Goal: Task Accomplishment & Management: Complete application form

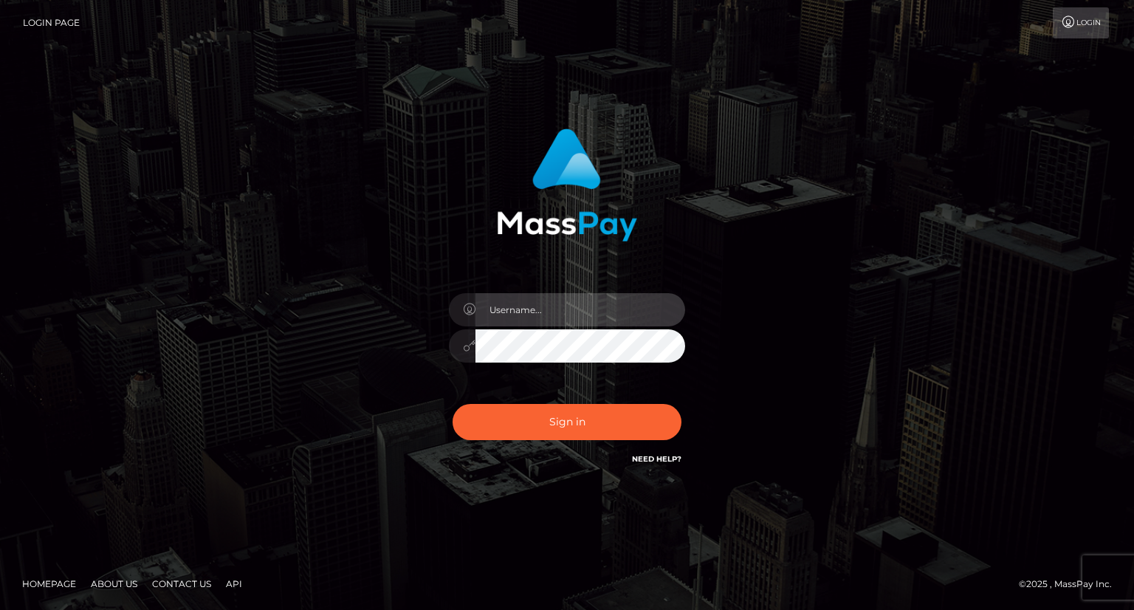
click at [653, 301] on input "text" at bounding box center [580, 309] width 210 height 33
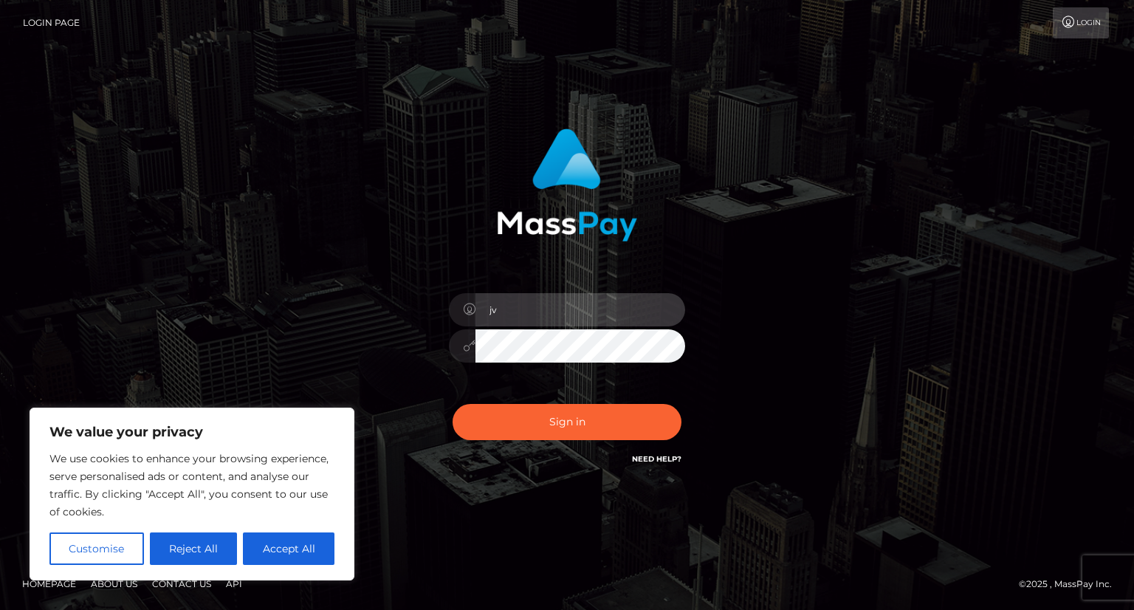
type input "j"
type input "jvieragain"
click at [453, 404] on button "Sign in" at bounding box center [567, 422] width 229 height 36
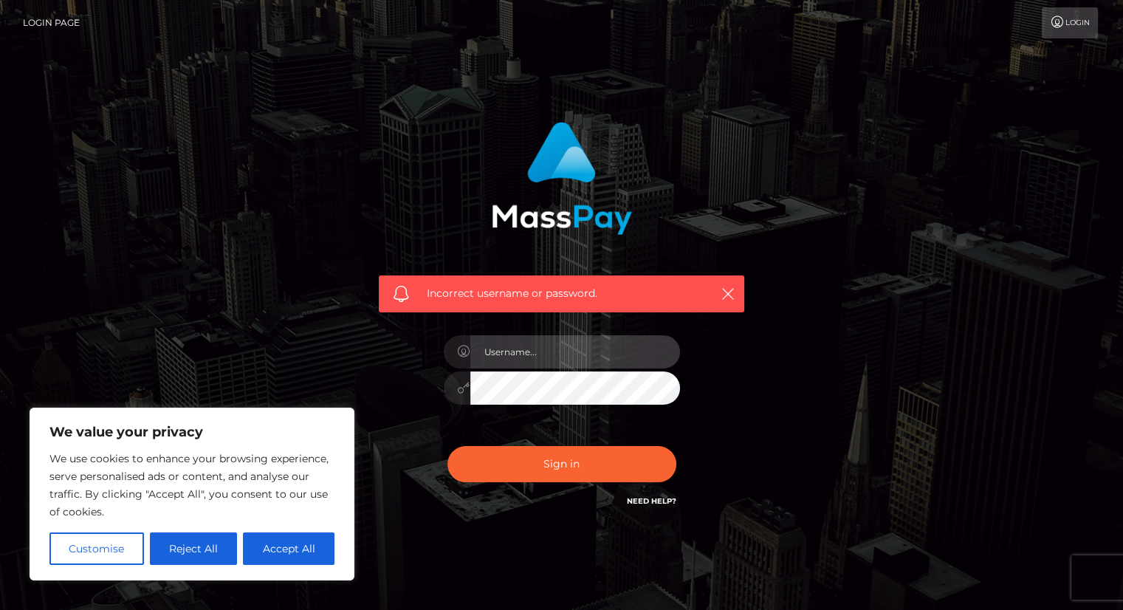
click at [540, 361] on input "text" at bounding box center [575, 351] width 210 height 33
type input "jvieragain"
click at [447, 446] on button "Sign in" at bounding box center [561, 464] width 229 height 36
click at [1079, 10] on link "Login" at bounding box center [1070, 22] width 56 height 31
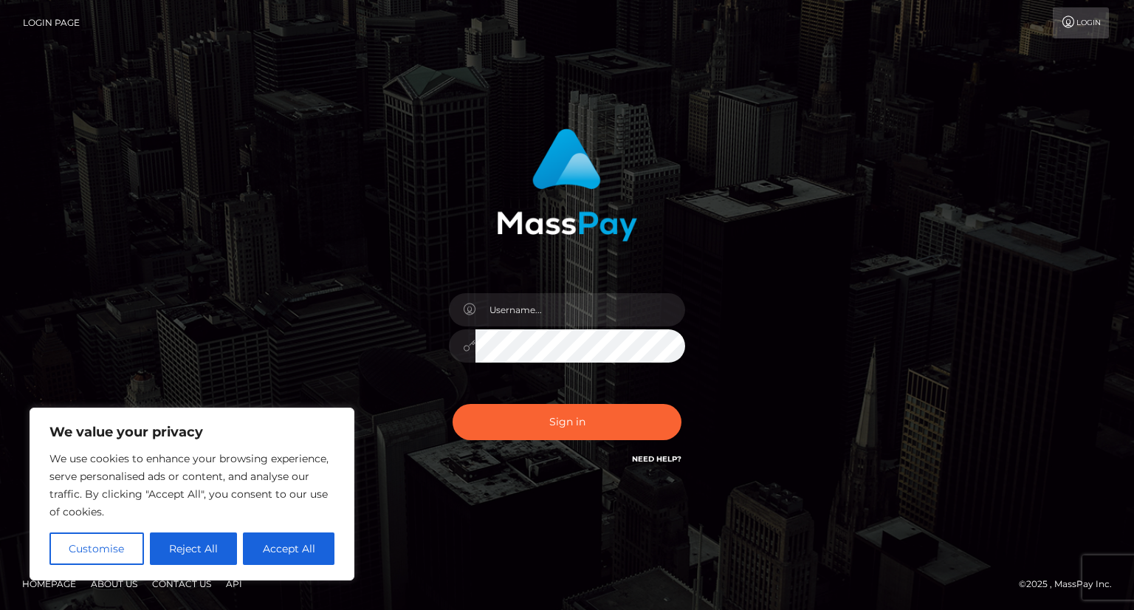
click at [662, 458] on link "Need Help?" at bounding box center [656, 459] width 49 height 10
click at [127, 554] on button "Customise" at bounding box center [96, 548] width 95 height 32
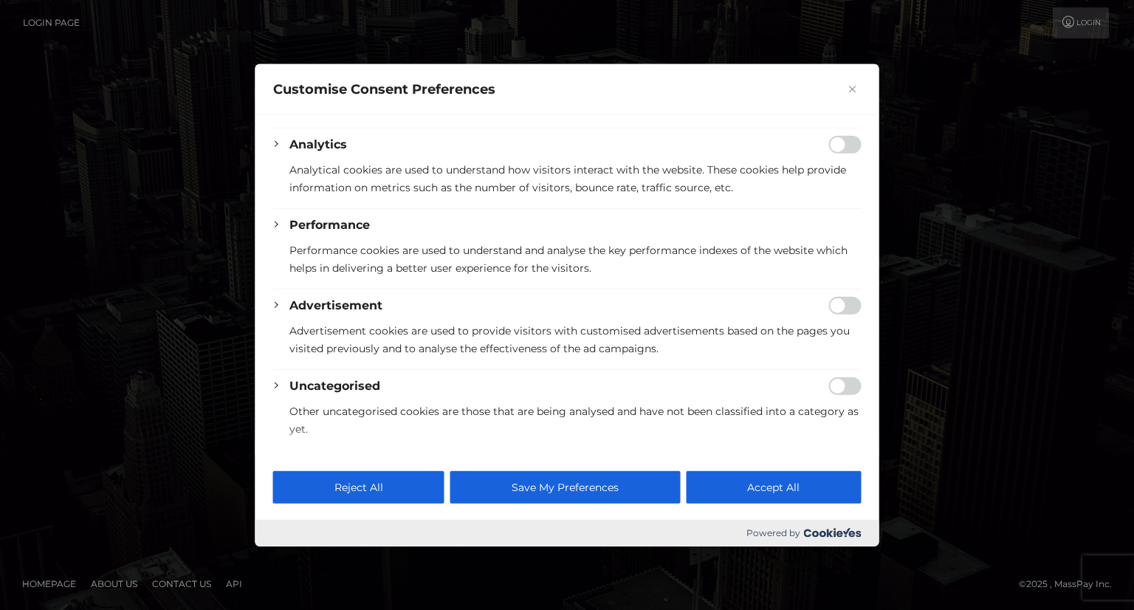
scroll to position [253, 0]
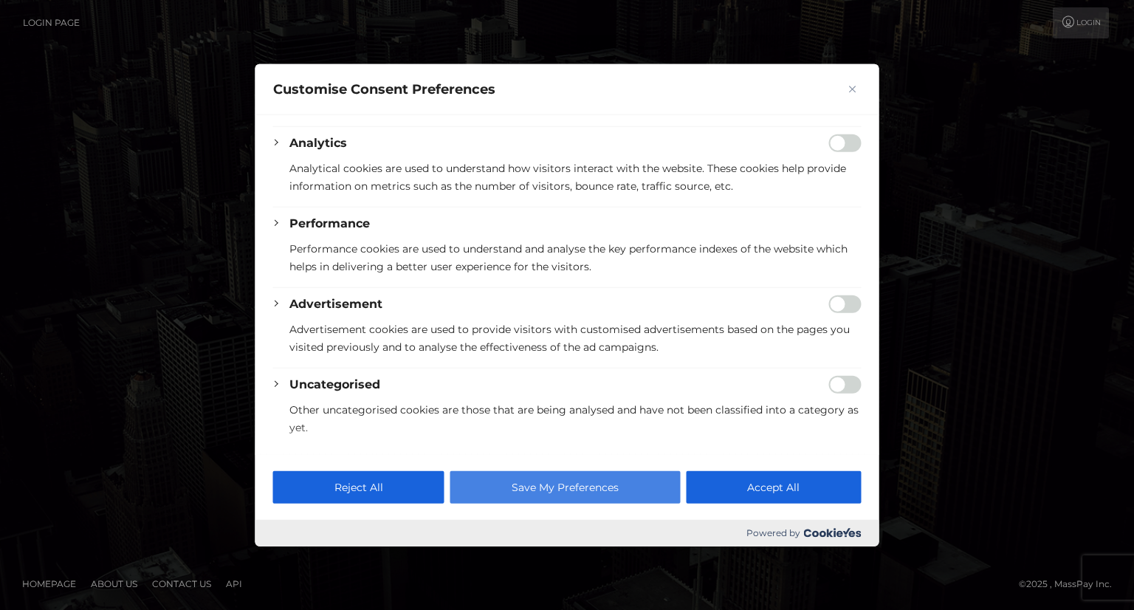
click at [496, 488] on button "Save My Preferences" at bounding box center [565, 486] width 230 height 32
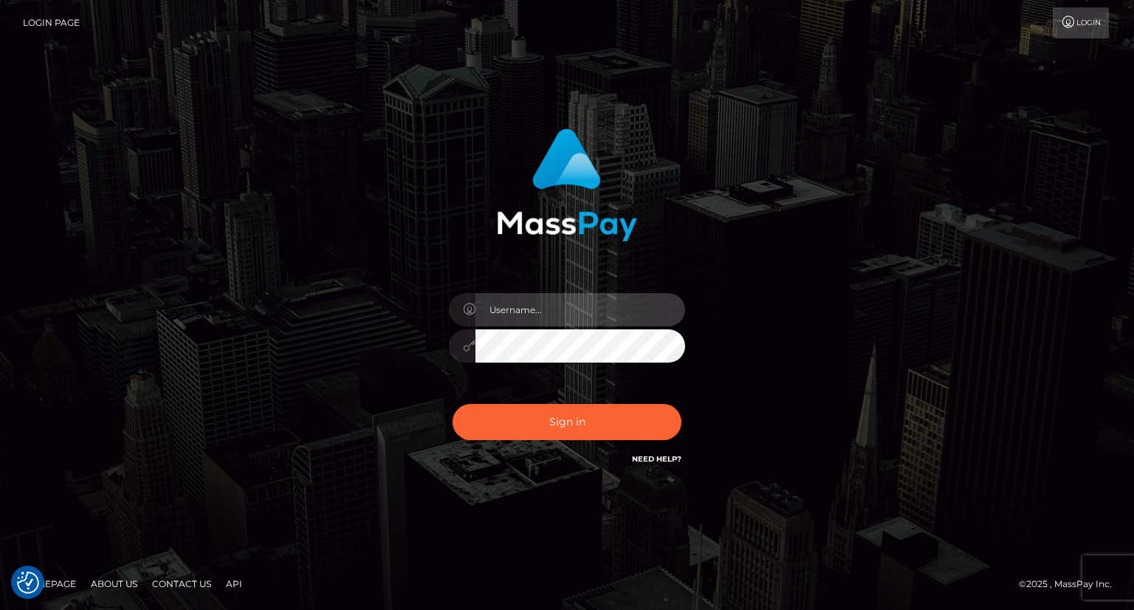
click at [667, 316] on input "text" at bounding box center [580, 309] width 210 height 33
drag, startPoint x: 667, startPoint y: 316, endPoint x: 222, endPoint y: 320, distance: 444.5
click at [222, 320] on div "jvieragain Sign in" at bounding box center [567, 305] width 842 height 376
type input "[EMAIL_ADDRESS][DOMAIN_NAME]"
click at [490, 395] on div "Sign in Need Help?" at bounding box center [567, 428] width 258 height 66
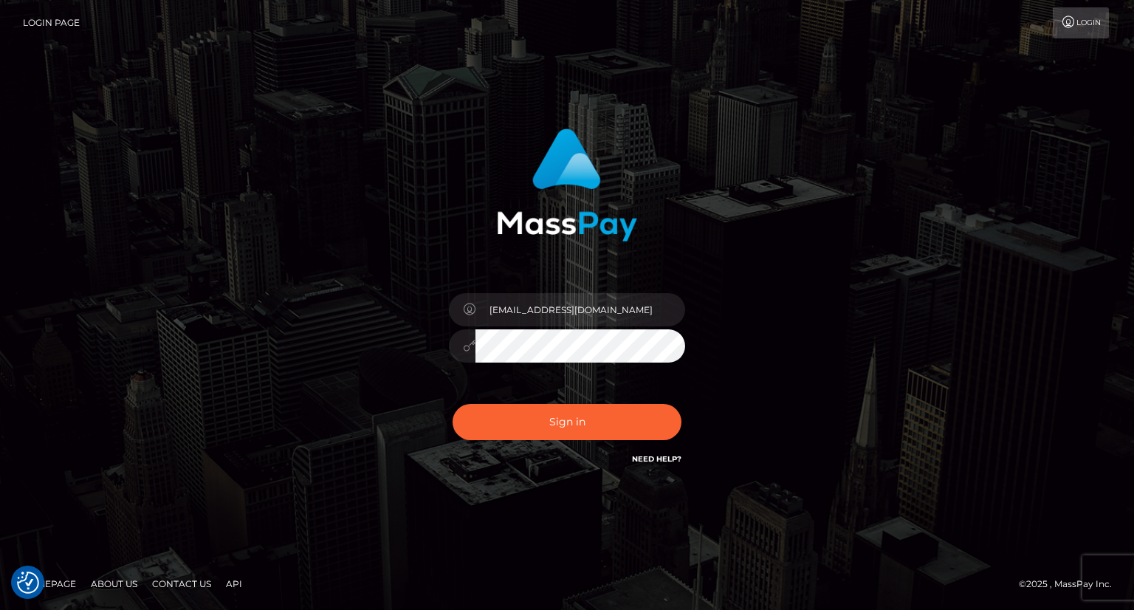
click at [485, 450] on div "Sign in Need Help?" at bounding box center [567, 428] width 258 height 66
click at [493, 439] on div "Sign in Need Help?" at bounding box center [567, 428] width 258 height 66
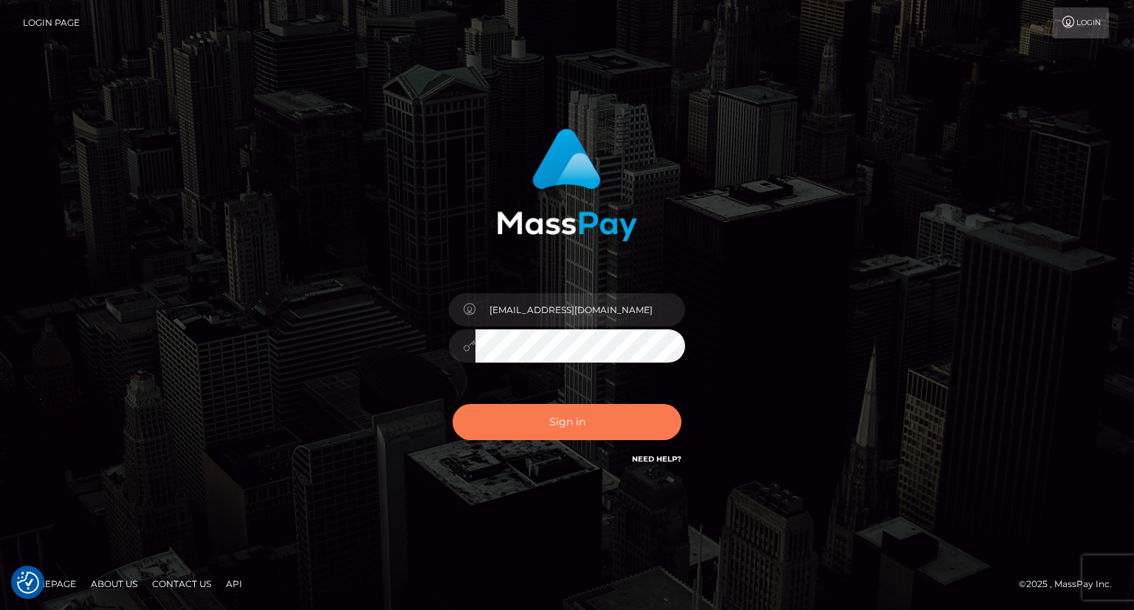
click at [518, 436] on button "Sign in" at bounding box center [567, 422] width 229 height 36
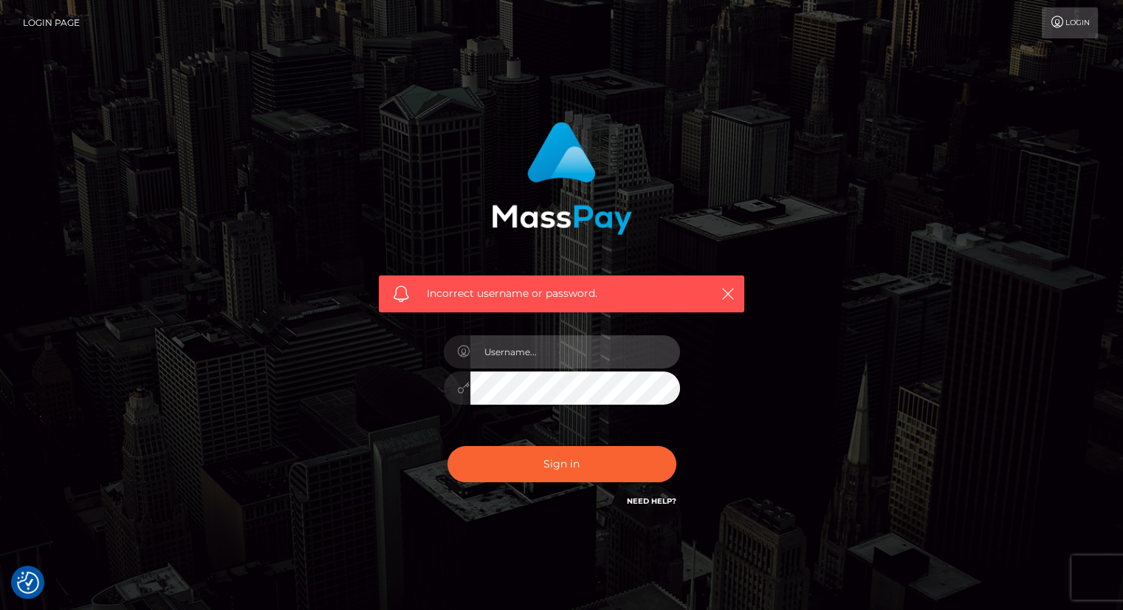
click at [588, 358] on input "text" at bounding box center [575, 351] width 210 height 33
click at [447, 446] on button "Sign in" at bounding box center [561, 464] width 229 height 36
type input "jvier3"
click at [447, 446] on button "Sign in" at bounding box center [561, 464] width 229 height 36
